Goal: Information Seeking & Learning: Learn about a topic

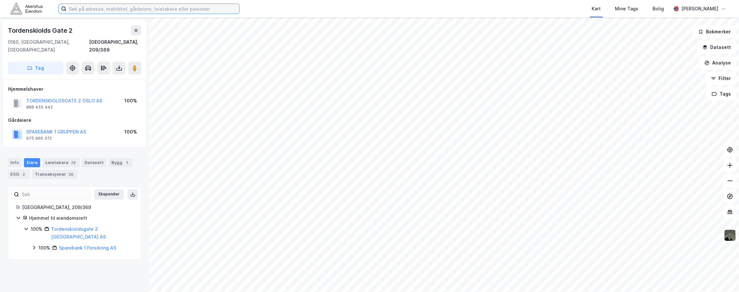
click at [111, 13] on input at bounding box center [152, 9] width 173 height 10
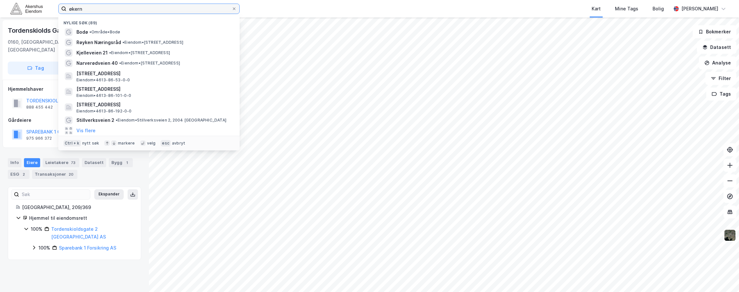
type input "økern"
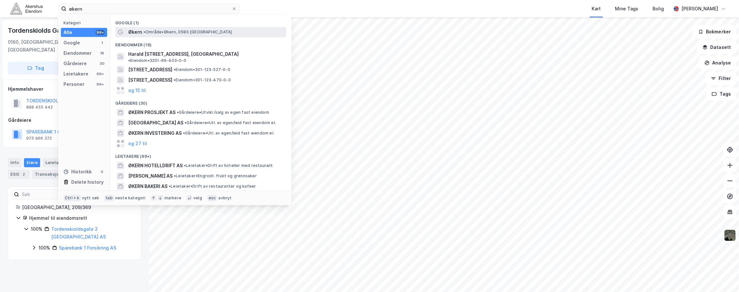
click at [156, 27] on div "Økern • Område • Økern, [GEOGRAPHIC_DATA]" at bounding box center [200, 32] width 171 height 10
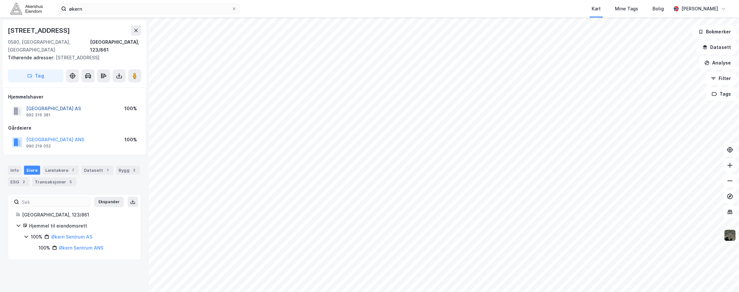
click at [0, 0] on button "[GEOGRAPHIC_DATA] AS" at bounding box center [0, 0] width 0 height 0
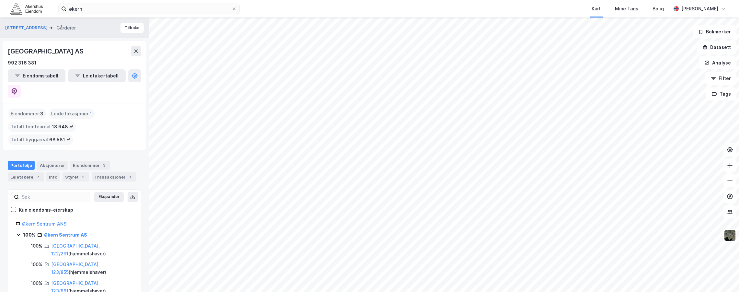
scroll to position [22, 0]
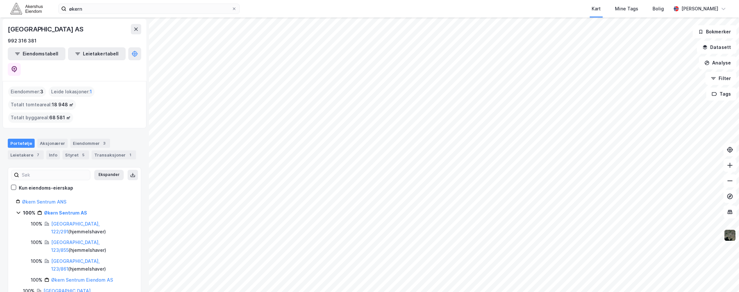
click at [50, 139] on div "Aksjonærer" at bounding box center [52, 143] width 30 height 9
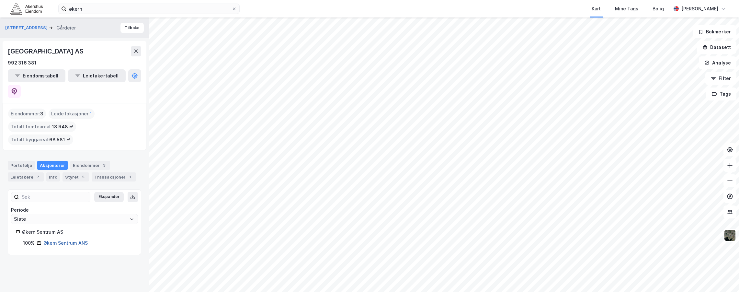
click at [55, 168] on link "Økern Sentrum ANS" at bounding box center [65, 243] width 44 height 6
click at [68, 168] on div "Styret 7" at bounding box center [76, 176] width 27 height 9
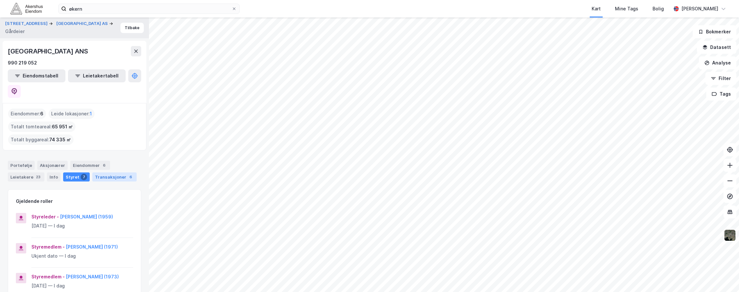
click at [103, 168] on div "Transaksjoner 6" at bounding box center [114, 176] width 44 height 9
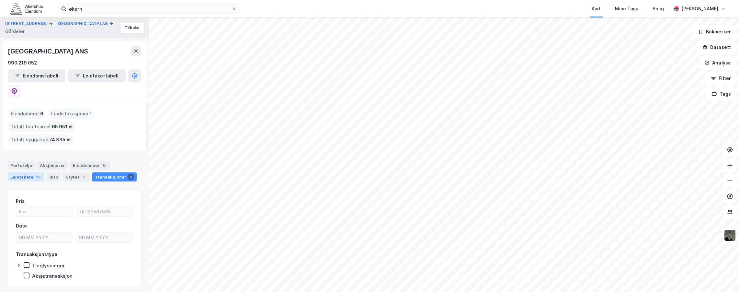
click at [27, 168] on div "Leietakere 23" at bounding box center [26, 176] width 37 height 9
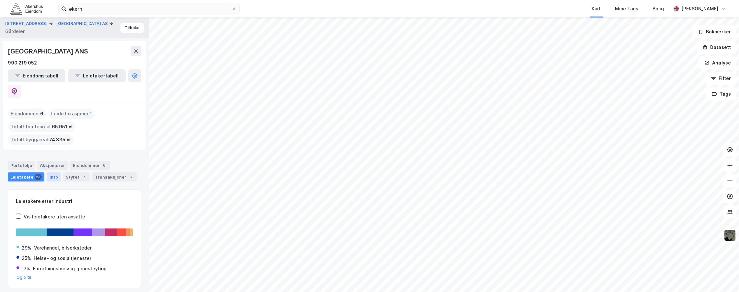
click at [54, 168] on div "Info" at bounding box center [54, 176] width 14 height 9
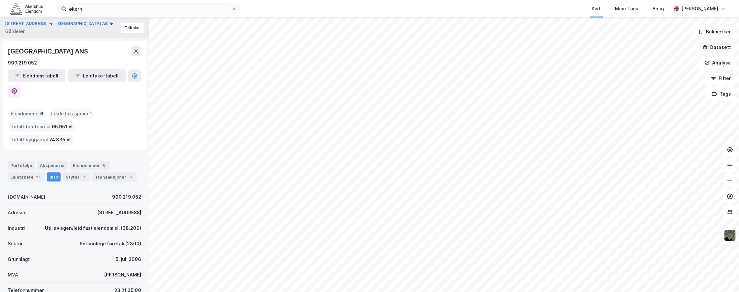
click at [530, 48] on button "Datasett" at bounding box center [717, 47] width 40 height 13
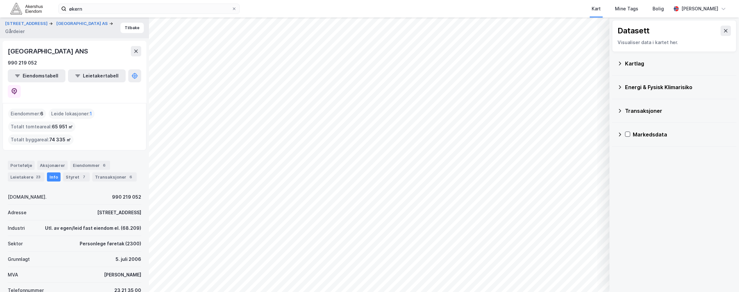
click at [530, 62] on icon at bounding box center [619, 63] width 5 height 5
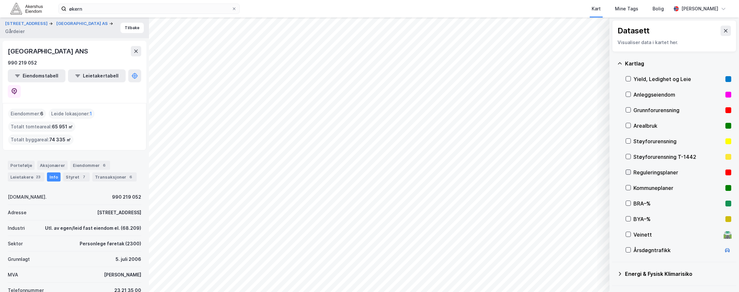
click at [530, 168] on icon at bounding box center [628, 172] width 5 height 5
click at [530, 168] on div "Kommuneplaner" at bounding box center [677, 188] width 89 height 8
click at [530, 168] on div "BRA–%" at bounding box center [677, 204] width 89 height 8
click at [530, 168] on icon at bounding box center [628, 203] width 5 height 5
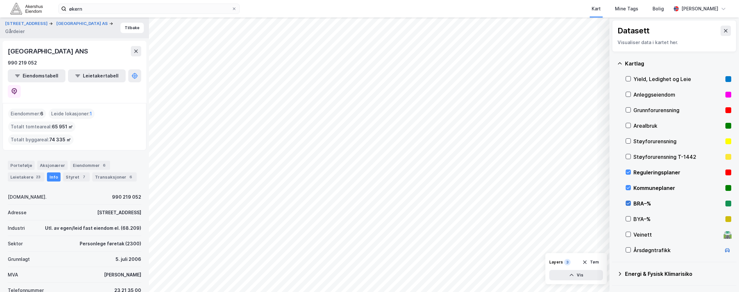
click at [530, 168] on icon at bounding box center [628, 203] width 5 height 5
click at [530, 168] on icon at bounding box center [628, 218] width 5 height 5
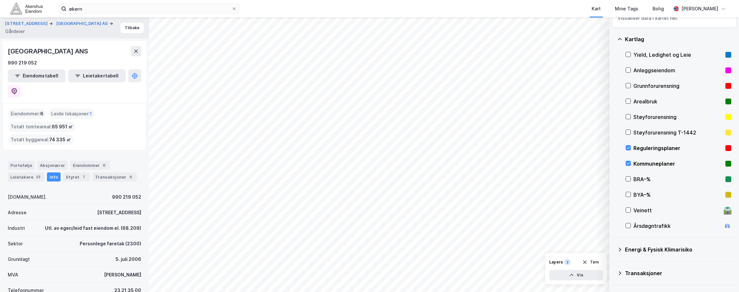
scroll to position [44, 0]
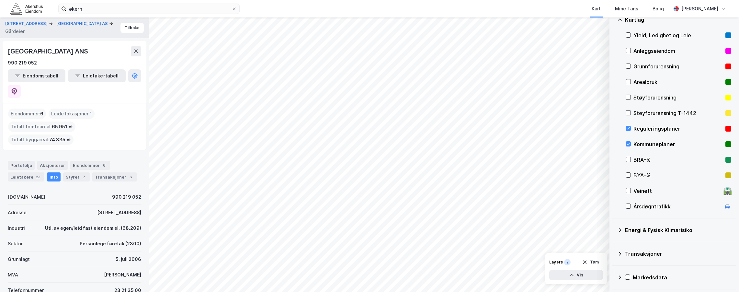
click at [530, 168] on icon at bounding box center [620, 254] width 2 height 4
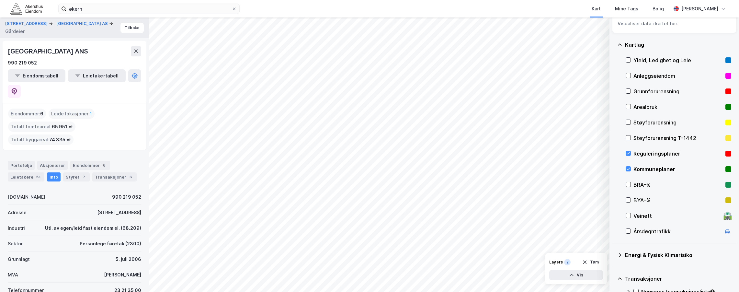
scroll to position [0, 0]
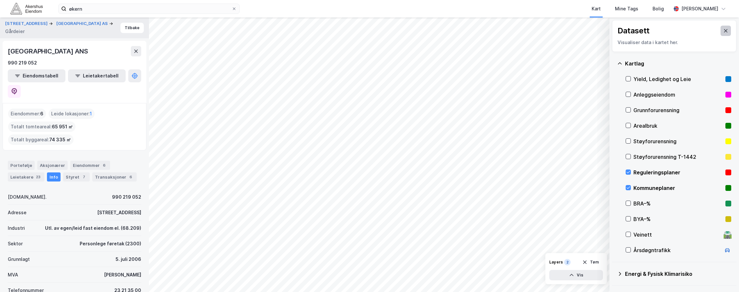
click at [530, 29] on icon at bounding box center [725, 30] width 5 height 5
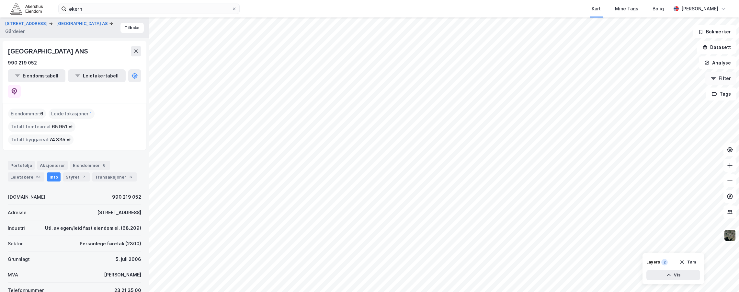
click at [530, 78] on button "Filter" at bounding box center [720, 78] width 31 height 13
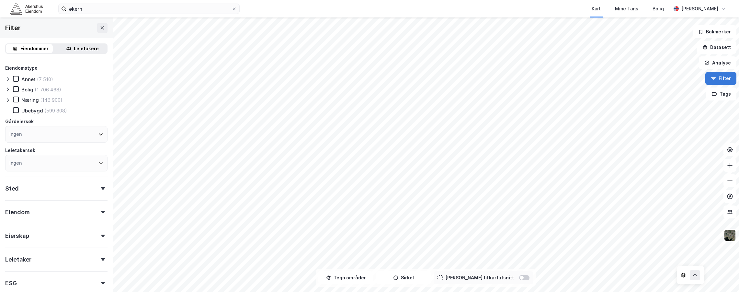
click at [530, 76] on button "Filter" at bounding box center [720, 78] width 31 height 13
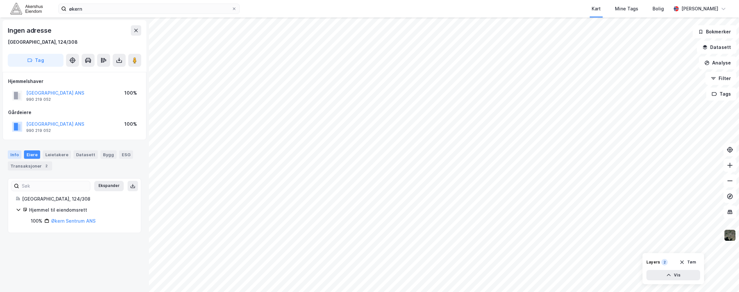
click at [12, 157] on div "Info" at bounding box center [15, 154] width 14 height 8
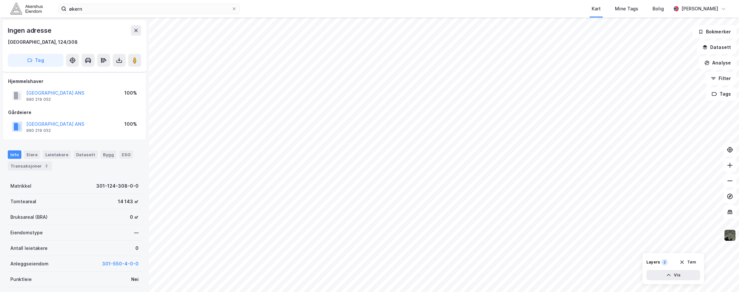
scroll to position [108, 0]
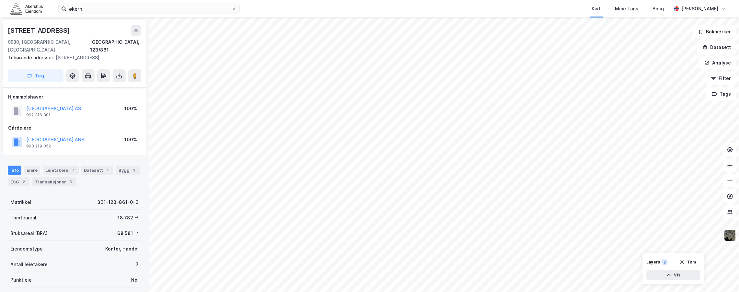
scroll to position [69, 0]
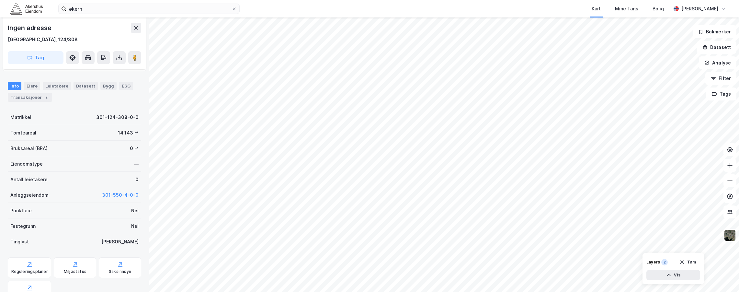
scroll to position [69, 0]
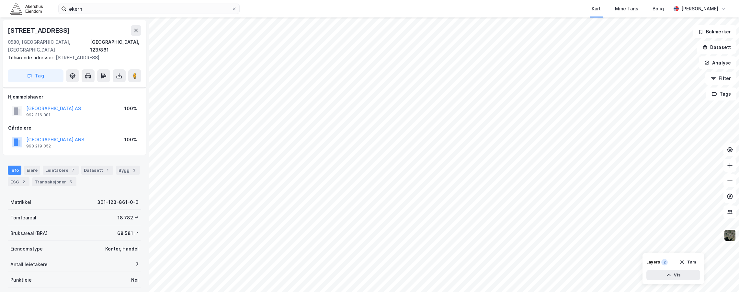
scroll to position [69, 0]
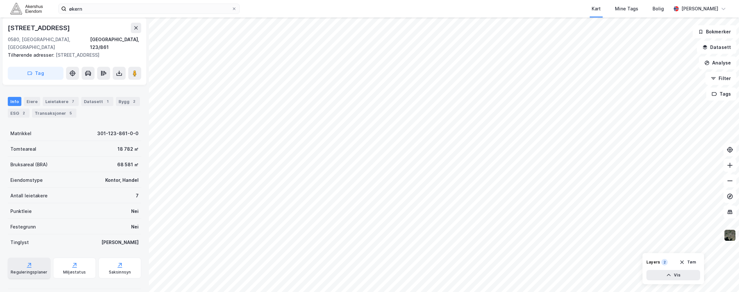
click at [29, 168] on div "Reguleringsplaner" at bounding box center [29, 267] width 43 height 21
click at [117, 168] on icon at bounding box center [120, 265] width 6 height 6
